Goal: Task Accomplishment & Management: Manage account settings

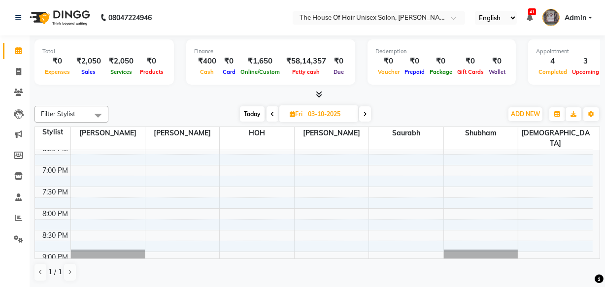
scroll to position [504, 0]
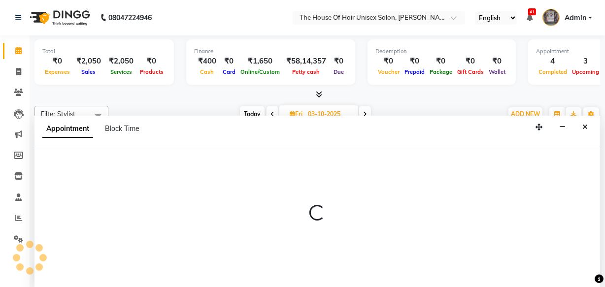
select select "13497"
select select "1170"
select select "tentative"
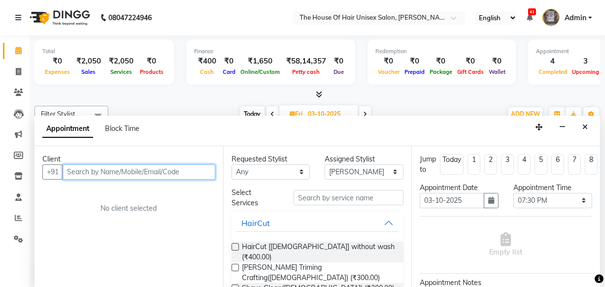
click at [174, 172] on input "text" at bounding box center [139, 172] width 153 height 15
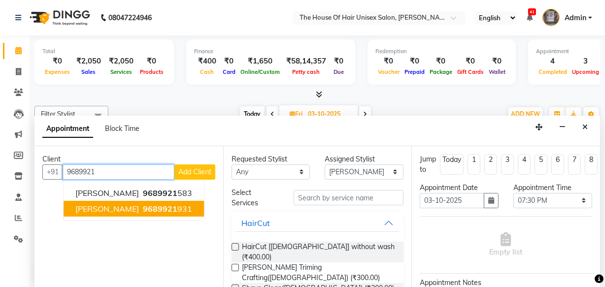
click at [143, 208] on span "9689921" at bounding box center [160, 209] width 35 height 10
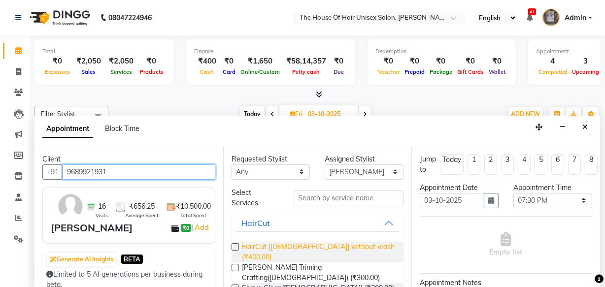
type input "9689921931"
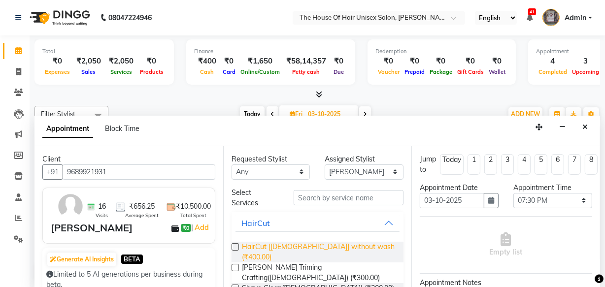
click at [249, 244] on span "HairCut [Male] without wash (₹400.00)" at bounding box center [319, 252] width 154 height 21
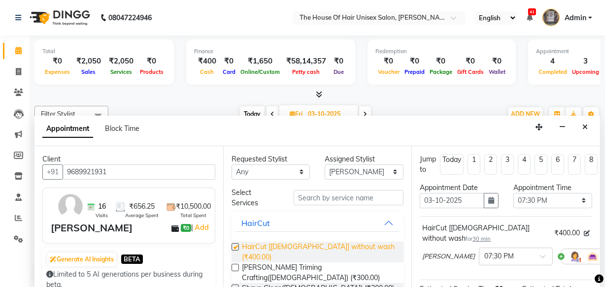
checkbox input "false"
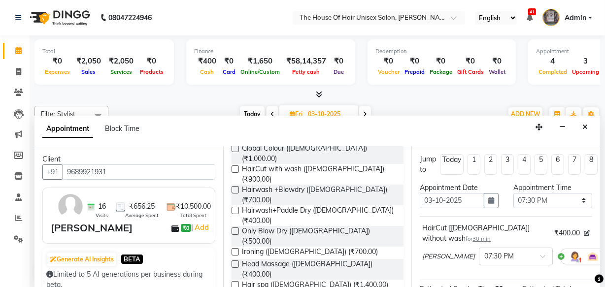
scroll to position [170, 0]
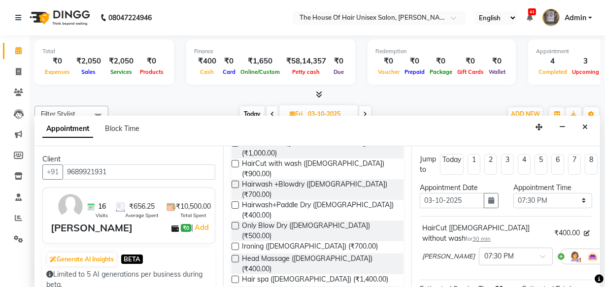
checkbox input "false"
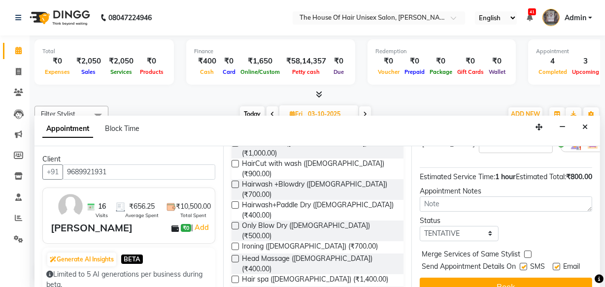
scroll to position [182, 0]
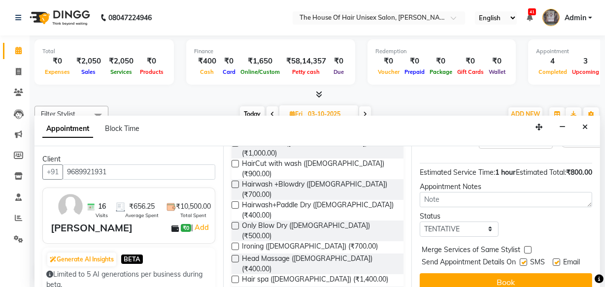
click at [529, 247] on label at bounding box center [528, 250] width 7 height 7
click at [529, 248] on input "checkbox" at bounding box center [528, 251] width 6 height 6
checkbox input "true"
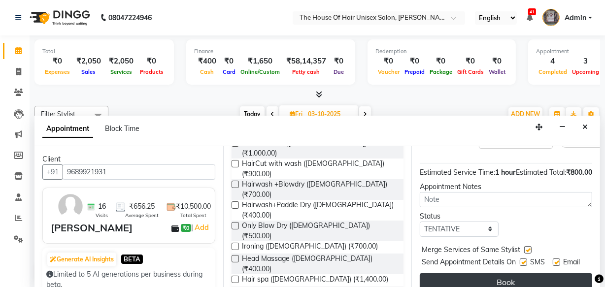
click at [519, 274] on button "Book" at bounding box center [506, 283] width 173 height 18
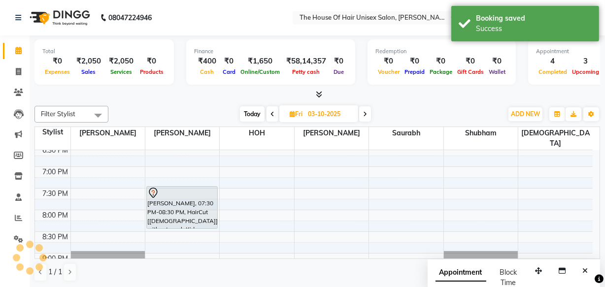
scroll to position [0, 0]
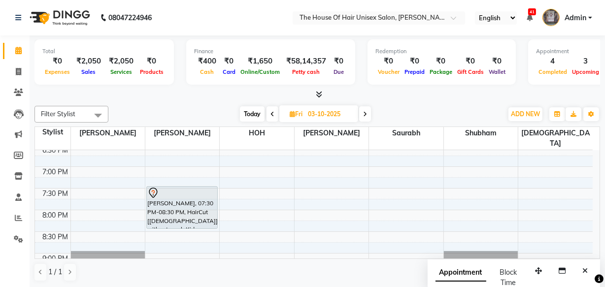
click at [250, 113] on span "Today" at bounding box center [252, 114] width 25 height 15
type input "02-10-2025"
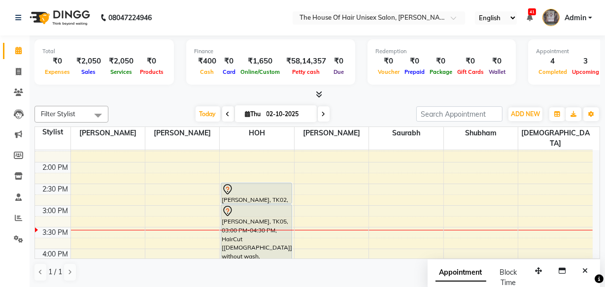
scroll to position [292, 0]
click at [341, 183] on div "7:00 AM 7:30 AM 8:00 AM 8:30 AM 9:00 AM 9:30 AM 10:00 AM 10:30 AM 11:00 AM 11:3…" at bounding box center [314, 183] width 558 height 650
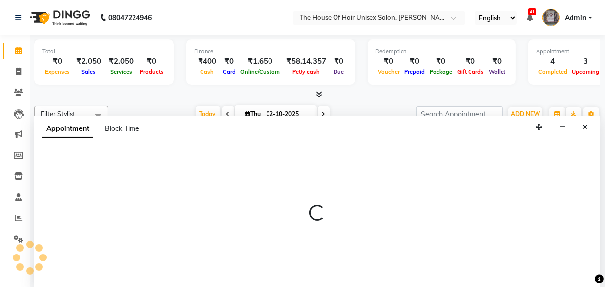
select select "20971"
select select "885"
select select "tentative"
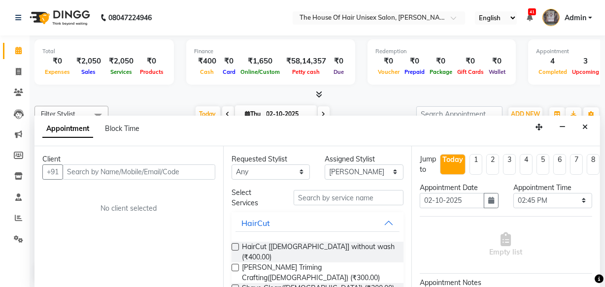
scroll to position [0, 0]
click at [584, 126] on icon "Close" at bounding box center [585, 127] width 5 height 7
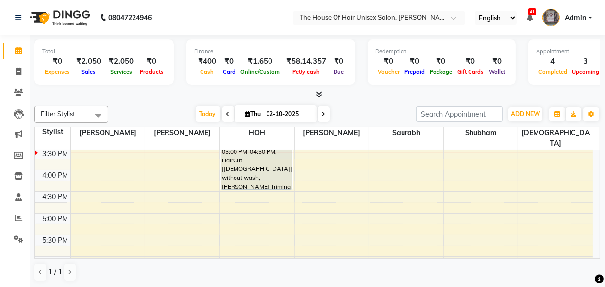
scroll to position [370, 0]
click at [234, 194] on div "7:00 AM 7:30 AM 8:00 AM 8:30 AM 9:00 AM 9:30 AM 10:00 AM 10:30 AM 11:00 AM 11:3…" at bounding box center [314, 106] width 558 height 650
select select "85989"
select select "1005"
select select "tentative"
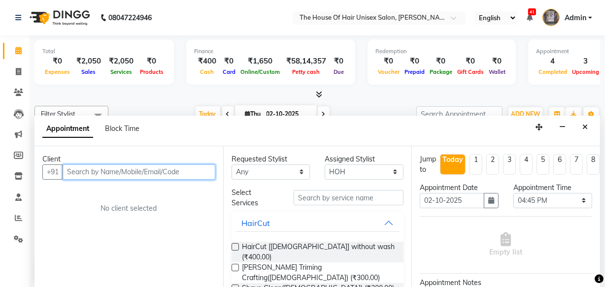
click at [194, 170] on input "text" at bounding box center [139, 172] width 153 height 15
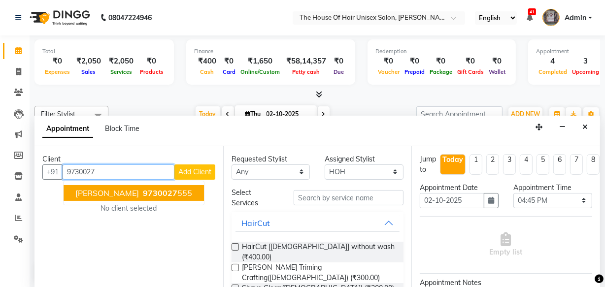
click at [141, 190] on ngb-highlight "9730027 555" at bounding box center [166, 193] width 51 height 10
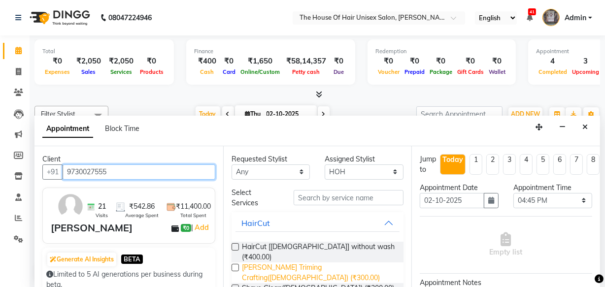
type input "9730027555"
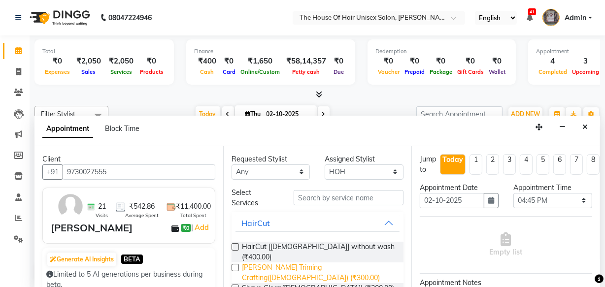
click at [248, 263] on span "Beard Triming Crafting(Male) (₹300.00)" at bounding box center [319, 273] width 154 height 21
checkbox input "false"
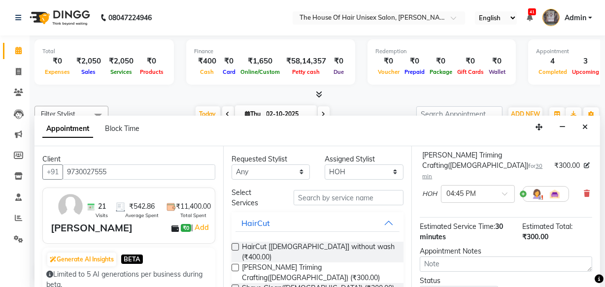
scroll to position [141, 0]
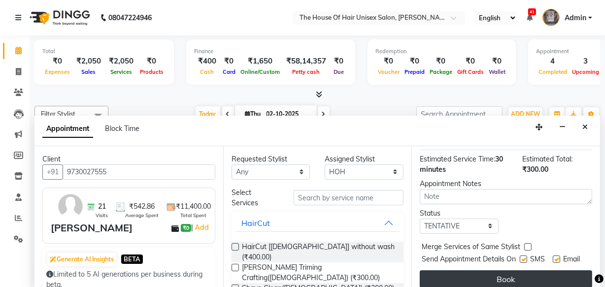
click at [471, 271] on button "Book" at bounding box center [506, 280] width 173 height 18
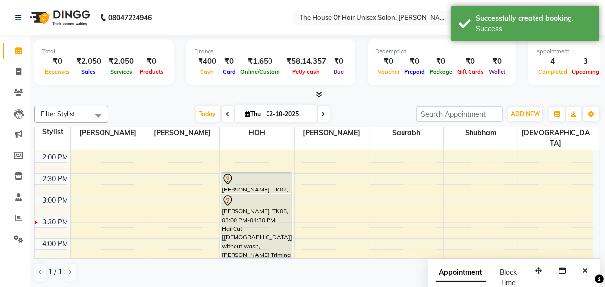
scroll to position [301, 0]
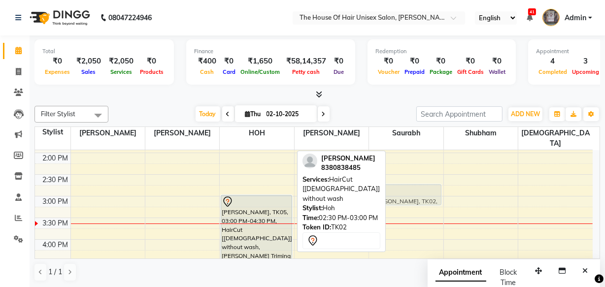
drag, startPoint x: 269, startPoint y: 172, endPoint x: 402, endPoint y: 187, distance: 133.9
click at [402, 187] on tr "vardhan khatavkar, TK04, 10:45 AM-11:45 AM, HairCut [Male] without wash,Beard T…" at bounding box center [314, 175] width 558 height 650
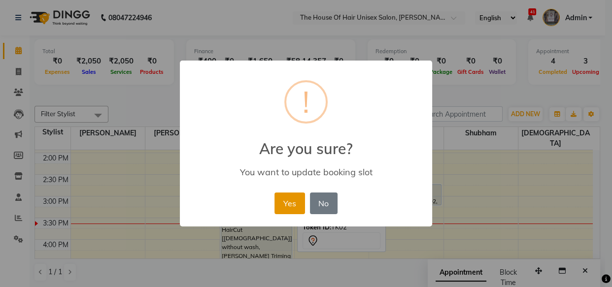
click at [291, 202] on button "Yes" at bounding box center [290, 204] width 30 height 22
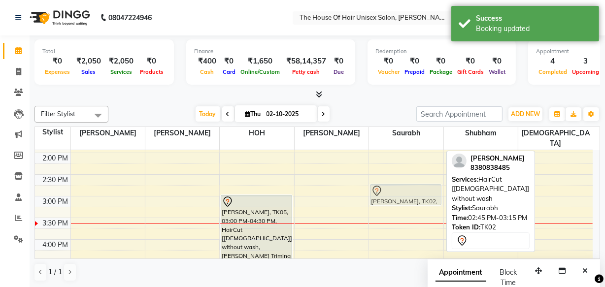
click at [424, 181] on div "Aniket Zawar, TK02, 02:45 PM-03:15 PM, HairCut [Male] without wash Aniket Zawar…" at bounding box center [406, 175] width 74 height 650
click at [402, 185] on div at bounding box center [406, 191] width 70 height 12
select select "7"
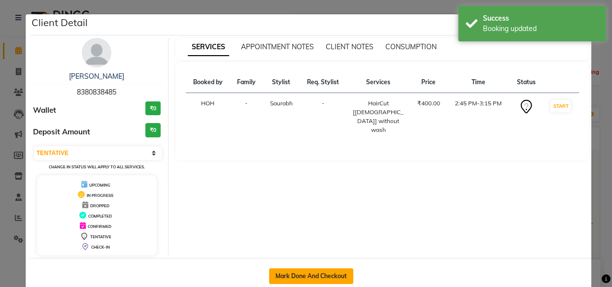
click at [284, 272] on button "Mark Done And Checkout" at bounding box center [311, 277] width 84 height 16
select select "service"
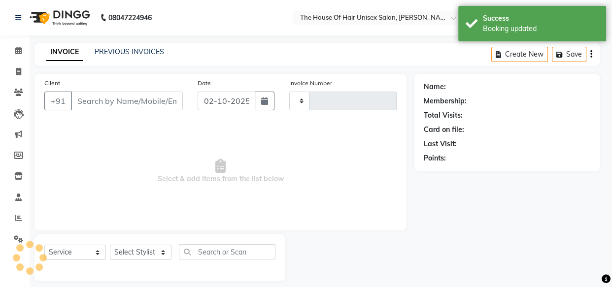
type input "3082"
select select "598"
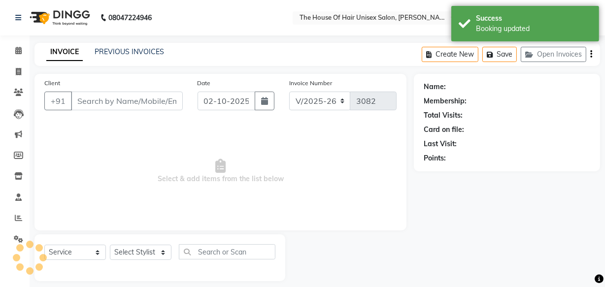
type input "8380838485"
select select "86145"
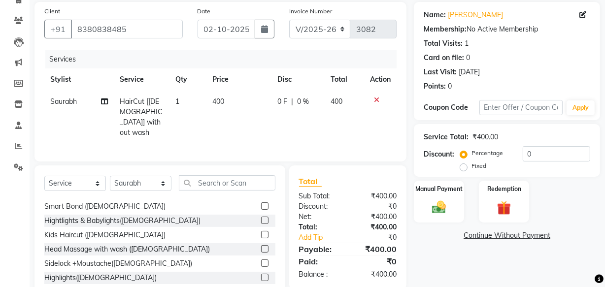
scroll to position [331, 0]
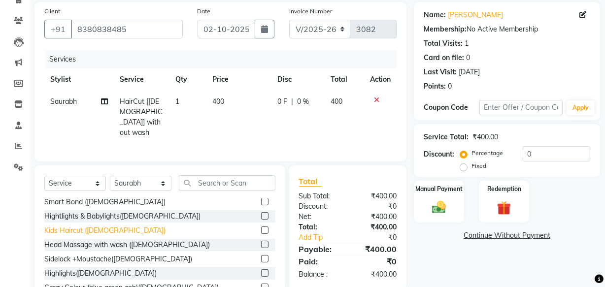
click at [93, 226] on div "Kids Haircut (female)" at bounding box center [104, 231] width 121 height 10
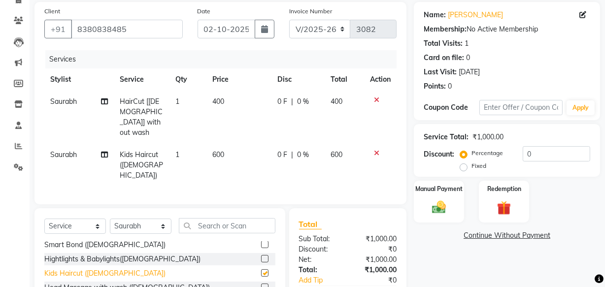
checkbox input "false"
click at [375, 98] on icon at bounding box center [376, 100] width 5 height 7
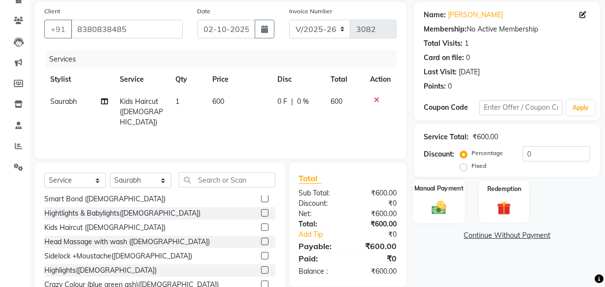
click at [441, 204] on img at bounding box center [439, 207] width 24 height 17
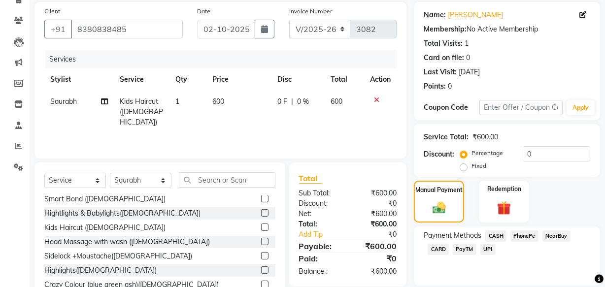
click at [488, 248] on span "UPI" at bounding box center [488, 249] width 15 height 11
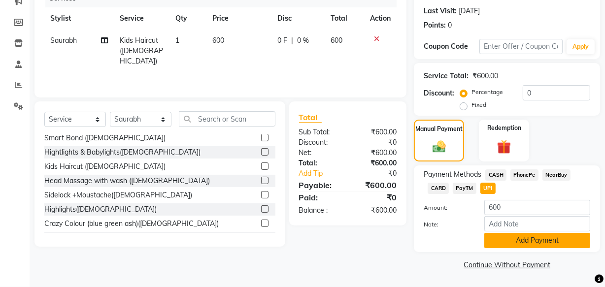
click at [499, 241] on button "Add Payment" at bounding box center [538, 240] width 106 height 15
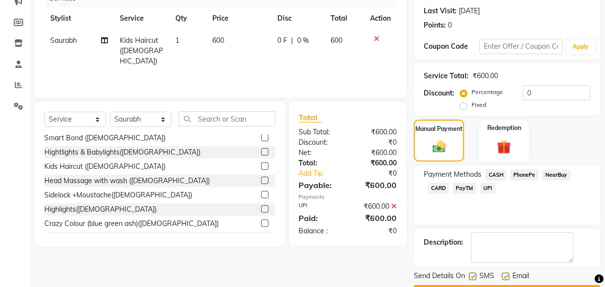
scroll to position [161, 0]
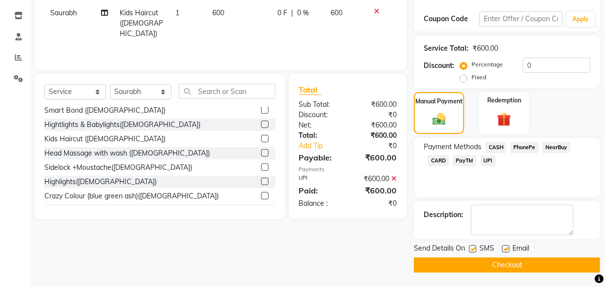
click at [475, 260] on button "Checkout" at bounding box center [507, 265] width 186 height 15
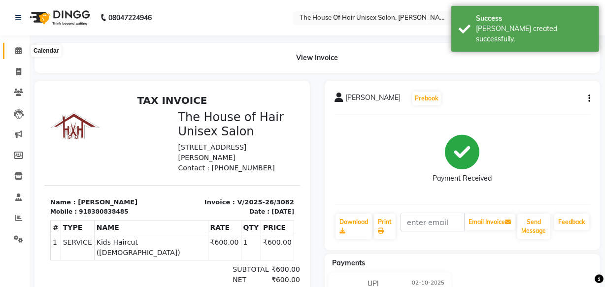
click at [18, 48] on icon at bounding box center [18, 50] width 6 height 7
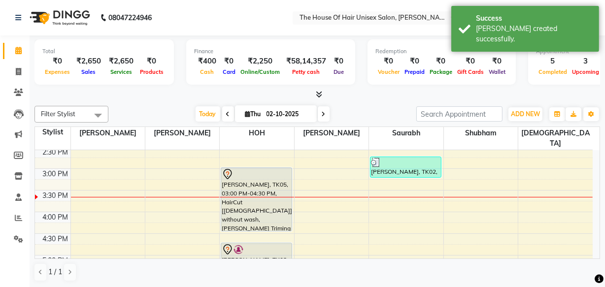
scroll to position [328, 0]
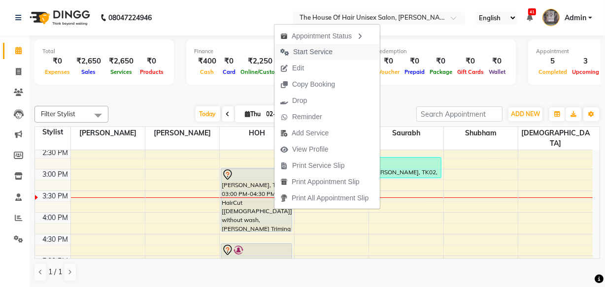
click at [308, 51] on span "Start Service" at bounding box center [312, 52] width 39 height 10
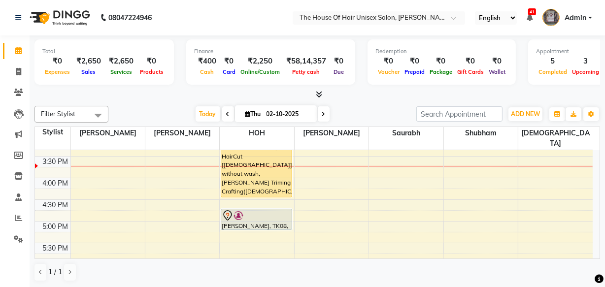
scroll to position [388, 0]
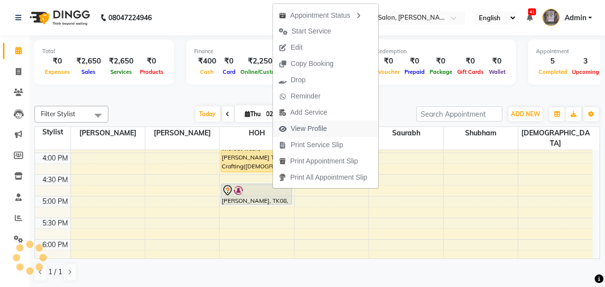
click at [293, 128] on span "View Profile" at bounding box center [309, 129] width 36 height 10
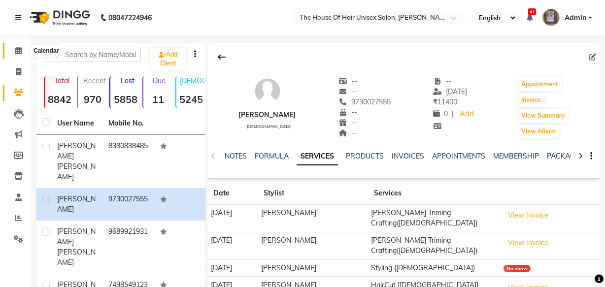
click at [14, 50] on span at bounding box center [18, 50] width 17 height 11
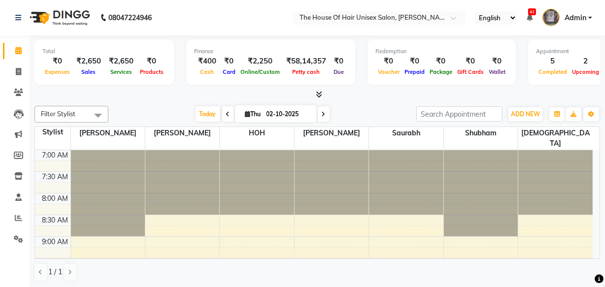
click at [222, 115] on span at bounding box center [228, 114] width 12 height 15
type input "01-10-2025"
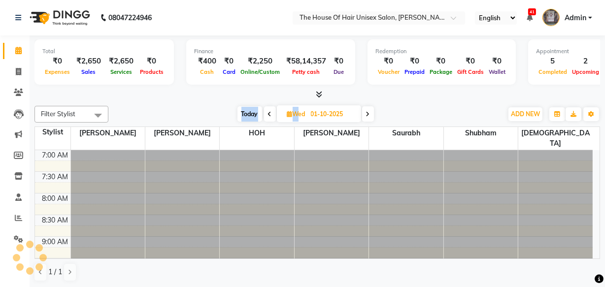
click at [221, 115] on div "Today Wed 01-10-2025" at bounding box center [305, 114] width 385 height 15
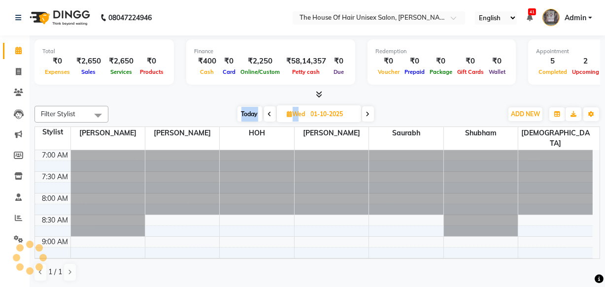
scroll to position [346, 0]
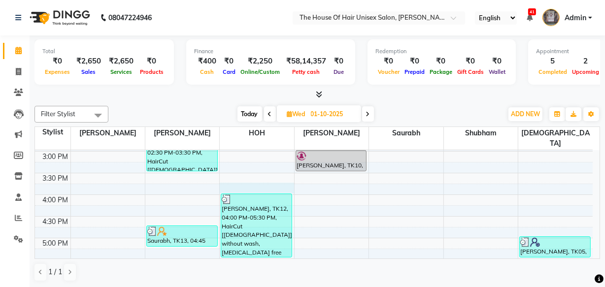
click at [255, 177] on div "7:00 AM 7:30 AM 8:00 AM 8:30 AM 9:00 AM 9:30 AM 10:00 AM 10:30 AM 11:00 AM 11:3…" at bounding box center [314, 130] width 558 height 650
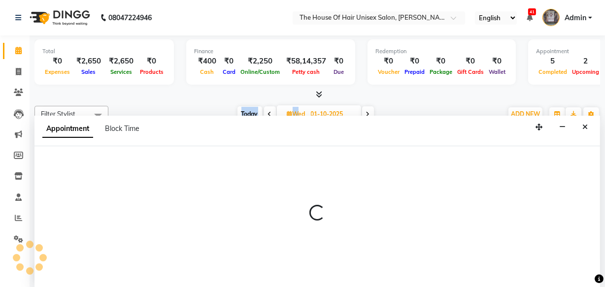
scroll to position [0, 0]
select select "85989"
select select "945"
select select "tentative"
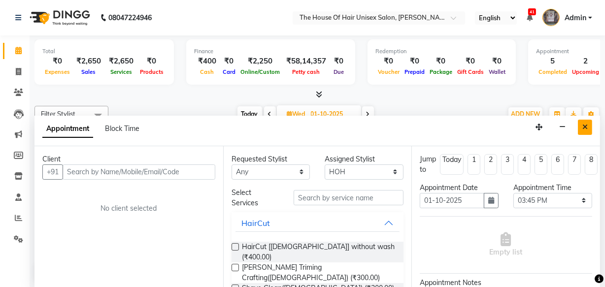
click at [589, 123] on button "Close" at bounding box center [585, 127] width 14 height 15
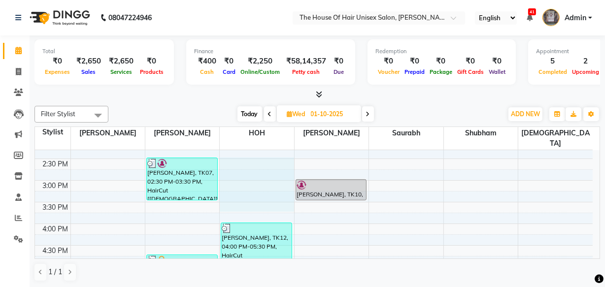
scroll to position [312, 0]
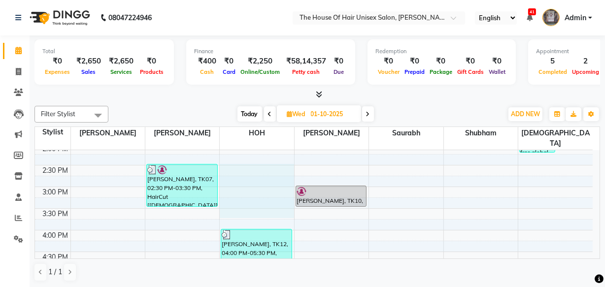
drag, startPoint x: 275, startPoint y: 170, endPoint x: 270, endPoint y: 157, distance: 13.5
click at [270, 157] on div "7:00 AM 7:30 AM 8:00 AM 8:30 AM 9:00 AM 9:30 AM 10:00 AM 10:30 AM 11:00 AM 11:3…" at bounding box center [314, 165] width 558 height 650
select select "85989"
select select "tentative"
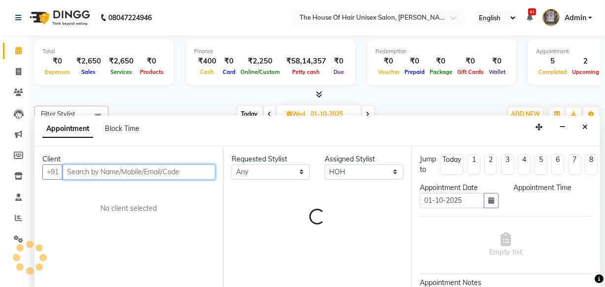
scroll to position [309, 0]
select select "870"
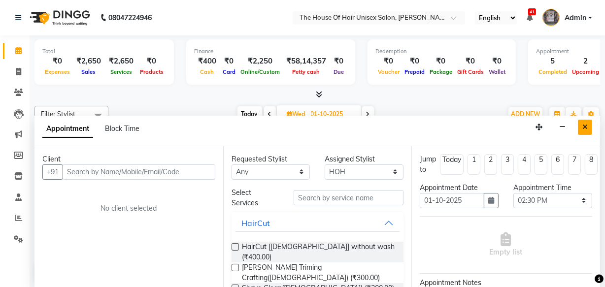
click at [588, 126] on button "Close" at bounding box center [585, 127] width 14 height 15
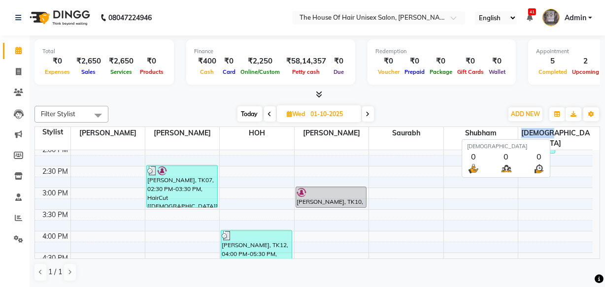
click at [588, 127] on span "[DEMOGRAPHIC_DATA]" at bounding box center [556, 138] width 74 height 23
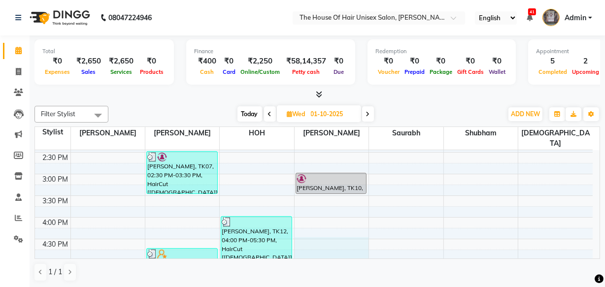
scroll to position [325, 0]
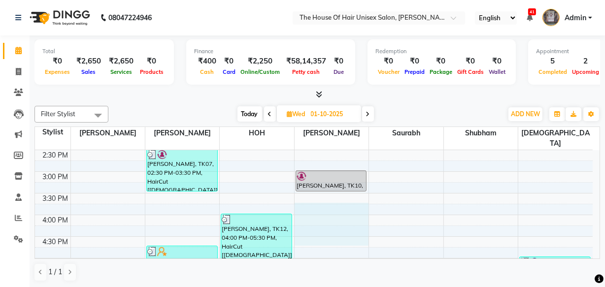
click at [331, 205] on div "7:00 AM 7:30 AM 8:00 AM 8:30 AM 9:00 AM 9:30 AM 10:00 AM 10:30 AM 11:00 AM 11:3…" at bounding box center [314, 150] width 558 height 650
select select "20971"
select select "960"
select select "tentative"
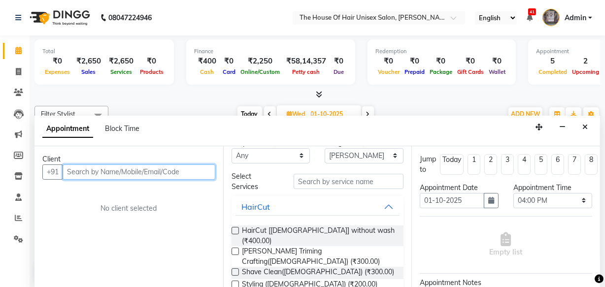
scroll to position [17, 0]
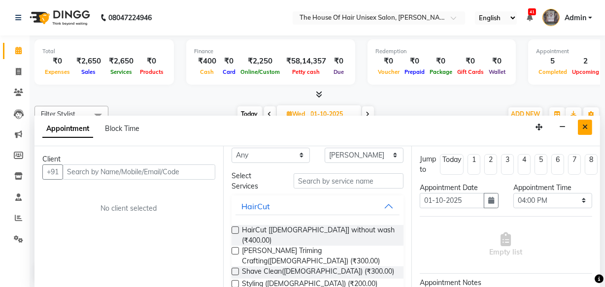
click at [590, 125] on button "Close" at bounding box center [585, 127] width 14 height 15
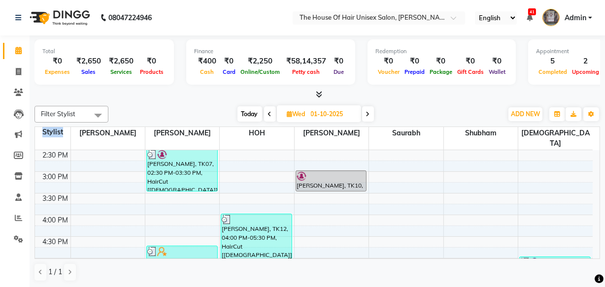
click at [590, 125] on div "Filter Stylist Select All david kumar Amol HOH Kritika Saurabh Shubham VAIBHAV …" at bounding box center [318, 194] width 566 height 184
drag, startPoint x: 265, startPoint y: 200, endPoint x: 263, endPoint y: 193, distance: 7.8
click at [263, 193] on div "7:00 AM 7:30 AM 8:00 AM 8:30 AM 9:00 AM 9:30 AM 10:00 AM 10:30 AM 11:00 AM 11:3…" at bounding box center [314, 150] width 558 height 650
select select "85989"
select select "tentative"
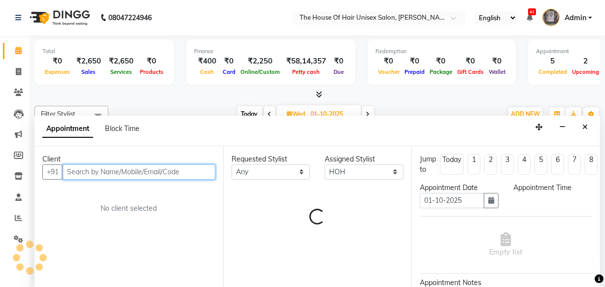
select select "945"
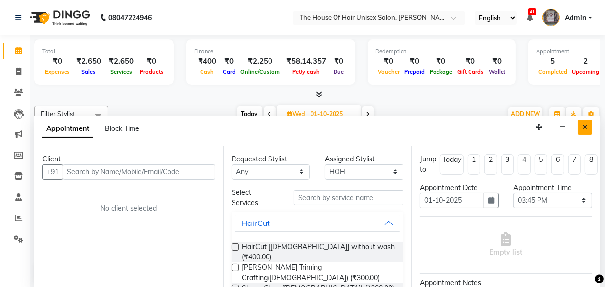
click at [582, 130] on button "Close" at bounding box center [585, 127] width 14 height 15
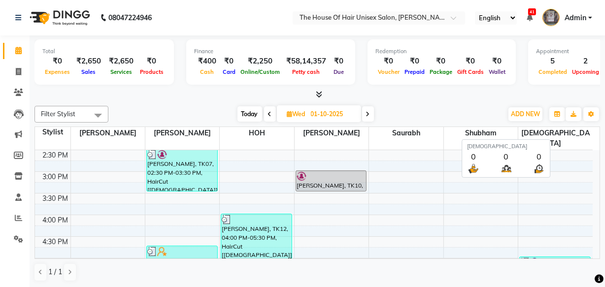
click at [582, 130] on span "[DEMOGRAPHIC_DATA]" at bounding box center [556, 138] width 74 height 23
click at [255, 178] on div "7:00 AM 7:30 AM 8:00 AM 8:30 AM 9:00 AM 9:30 AM 10:00 AM 10:30 AM 11:00 AM 11:3…" at bounding box center [314, 150] width 558 height 650
select select "85989"
select select "tentative"
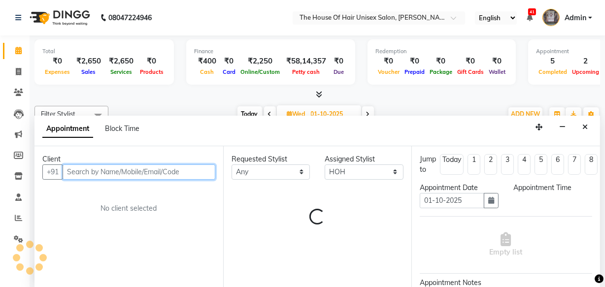
select select "915"
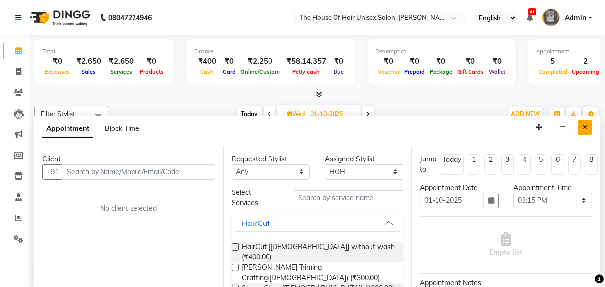
click at [587, 125] on icon "Close" at bounding box center [585, 127] width 5 height 7
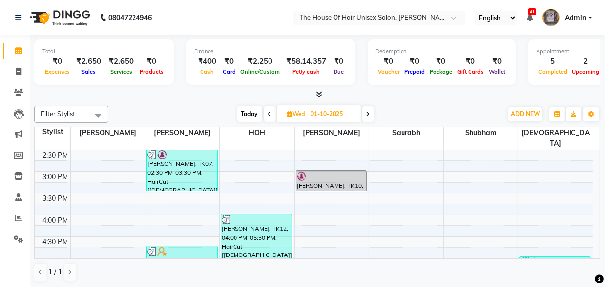
click at [263, 10] on nav "08047224946 Select Location × The House Of Hair Unisex Salon, Karve Nagar Engli…" at bounding box center [302, 18] width 605 height 36
click at [257, 160] on div "7:00 AM 7:30 AM 8:00 AM 8:30 AM 9:00 AM 9:30 AM 10:00 AM 10:30 AM 11:00 AM 11:3…" at bounding box center [314, 150] width 558 height 650
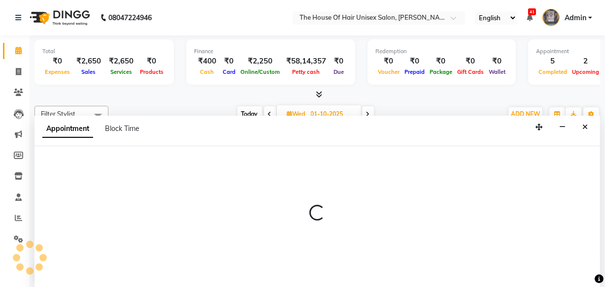
select select "85989"
select select "900"
select select "tentative"
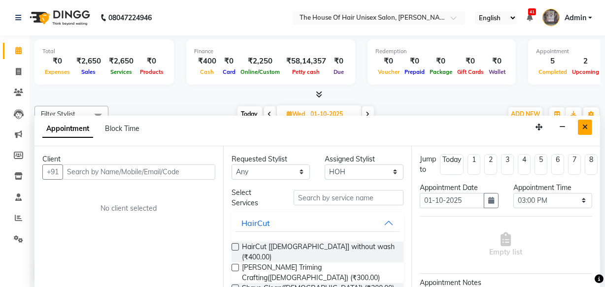
click at [582, 125] on button "Close" at bounding box center [585, 127] width 14 height 15
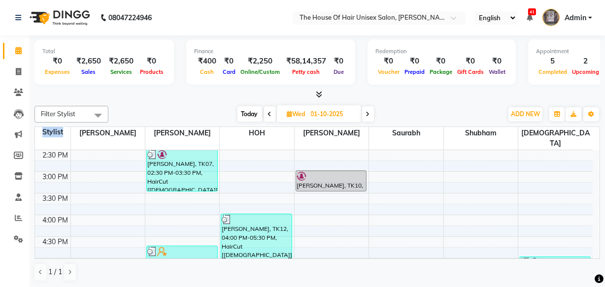
click at [582, 125] on div "Filter Stylist Select All david kumar Amol HOH Kritika Saurabh Shubham VAIBHAV …" at bounding box center [318, 194] width 566 height 184
drag, startPoint x: 250, startPoint y: 172, endPoint x: 238, endPoint y: 170, distance: 12.4
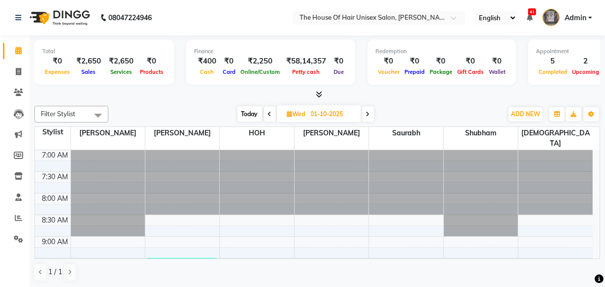
click at [253, 112] on span "Today" at bounding box center [250, 114] width 25 height 15
type input "02-10-2025"
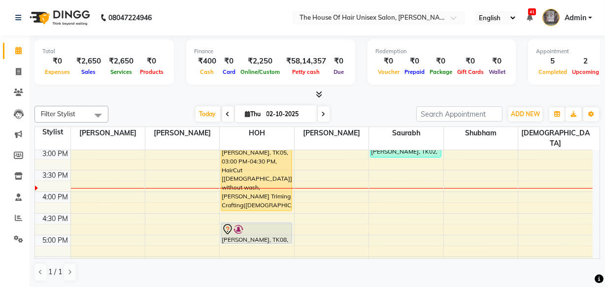
scroll to position [325, 0]
